Goal: Navigation & Orientation: Find specific page/section

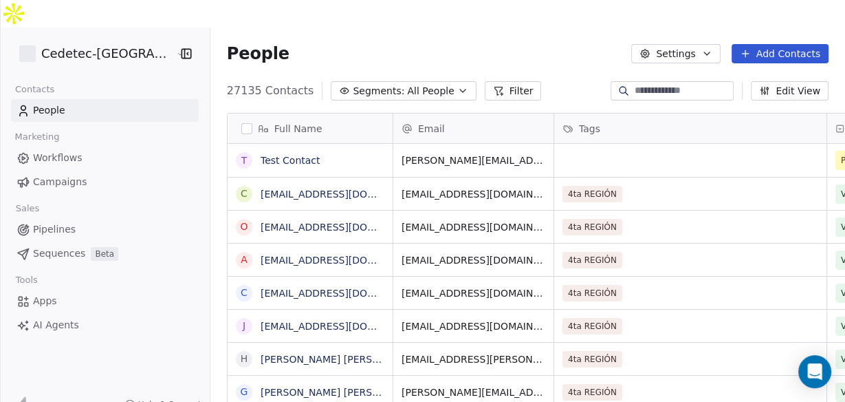
scroll to position [345, 651]
click at [51, 175] on span "Campaigns" at bounding box center [60, 182] width 54 height 14
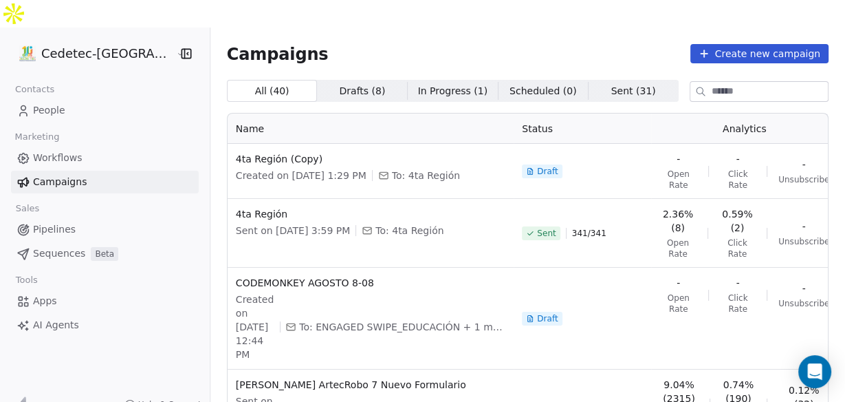
click at [58, 151] on span "Workflows" at bounding box center [58, 158] width 50 height 14
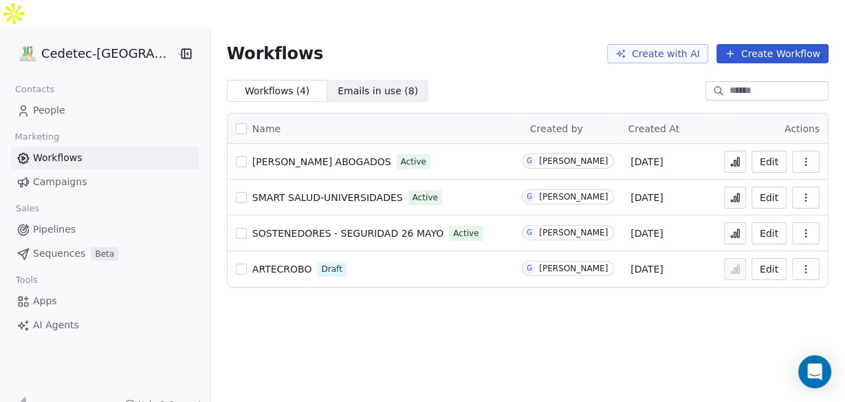
click at [45, 175] on span "Campaigns" at bounding box center [60, 182] width 54 height 14
